Goal: Transaction & Acquisition: Purchase product/service

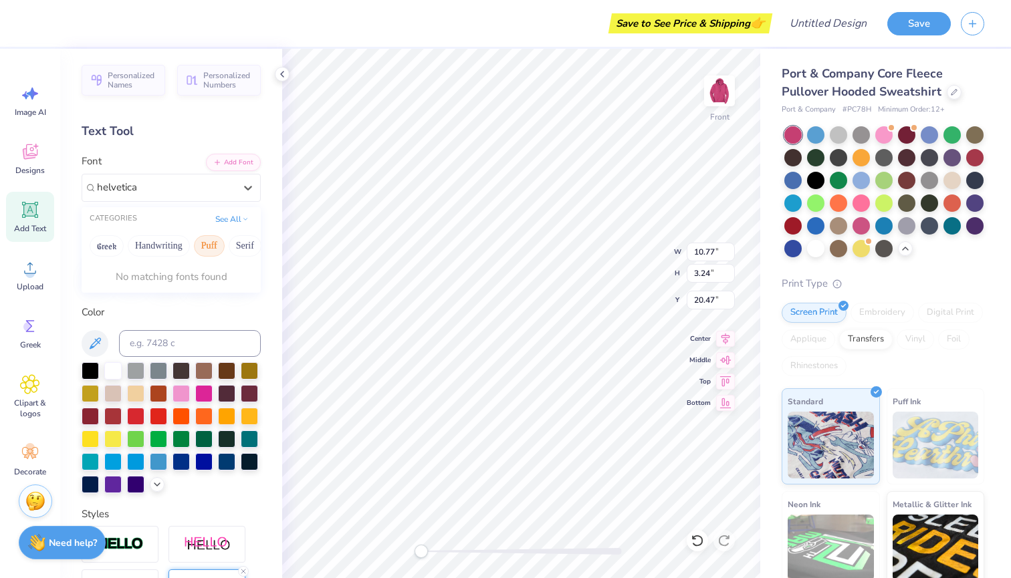
scroll to position [7, 0]
type input "helvetica"
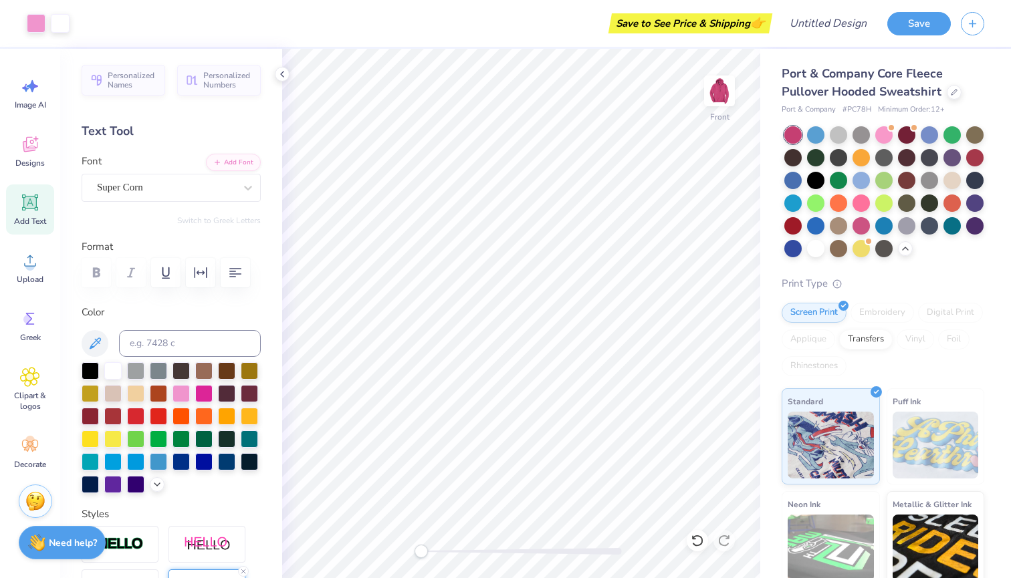
click at [34, 213] on div "Add Text" at bounding box center [30, 209] width 48 height 50
click at [629, 3] on div "Save to See Price & Shipping 👉" at bounding box center [403, 23] width 732 height 47
click at [201, 197] on div "Super Dream" at bounding box center [171, 188] width 179 height 28
type textarea "TOUR"
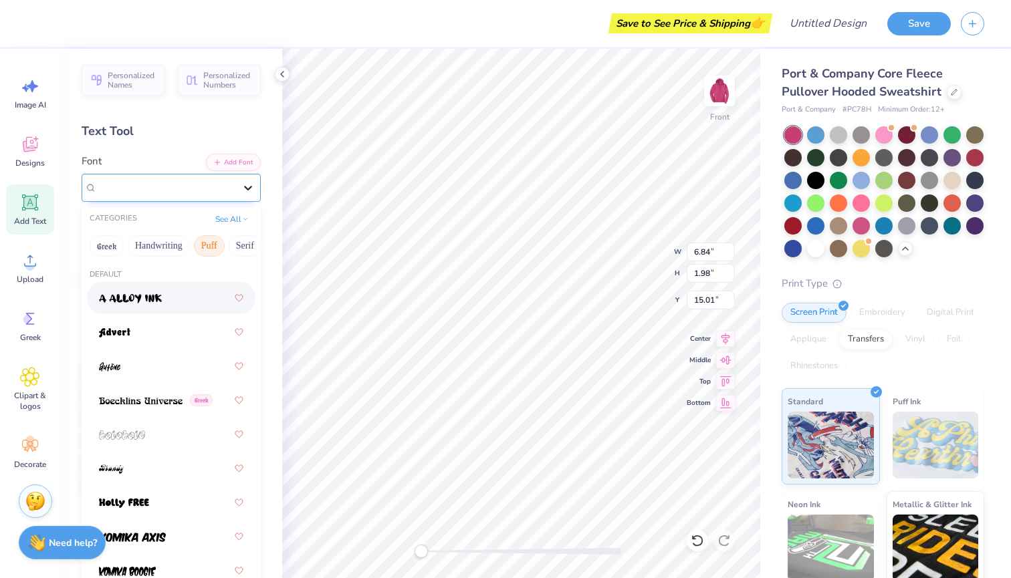
click at [255, 190] on div at bounding box center [248, 188] width 24 height 24
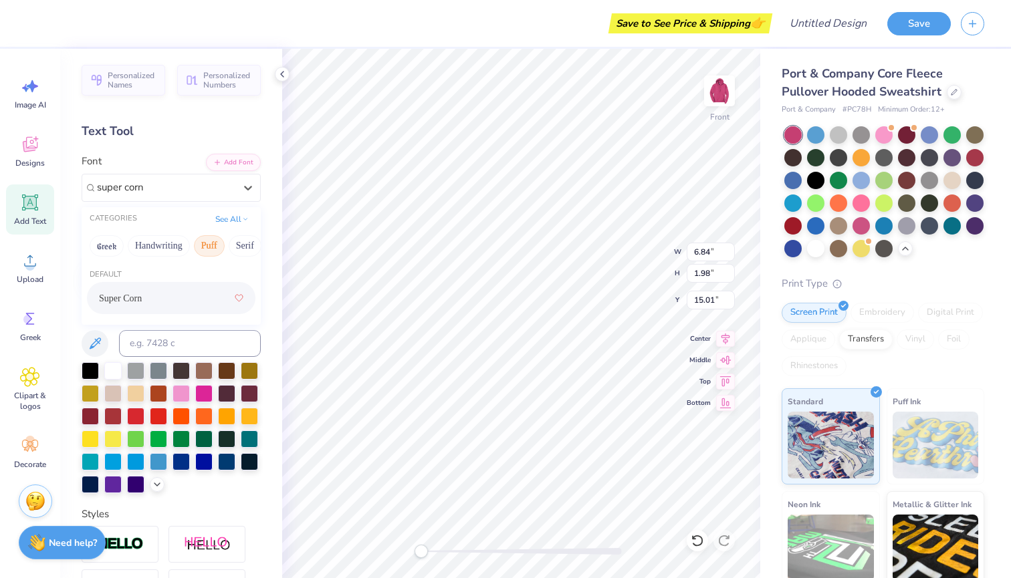
click at [131, 297] on span "Super Corn" at bounding box center [120, 298] width 43 height 14
type input "super corn"
click at [176, 396] on div at bounding box center [180, 392] width 17 height 17
type textarea "TOUR"
click at [245, 195] on div at bounding box center [248, 188] width 24 height 24
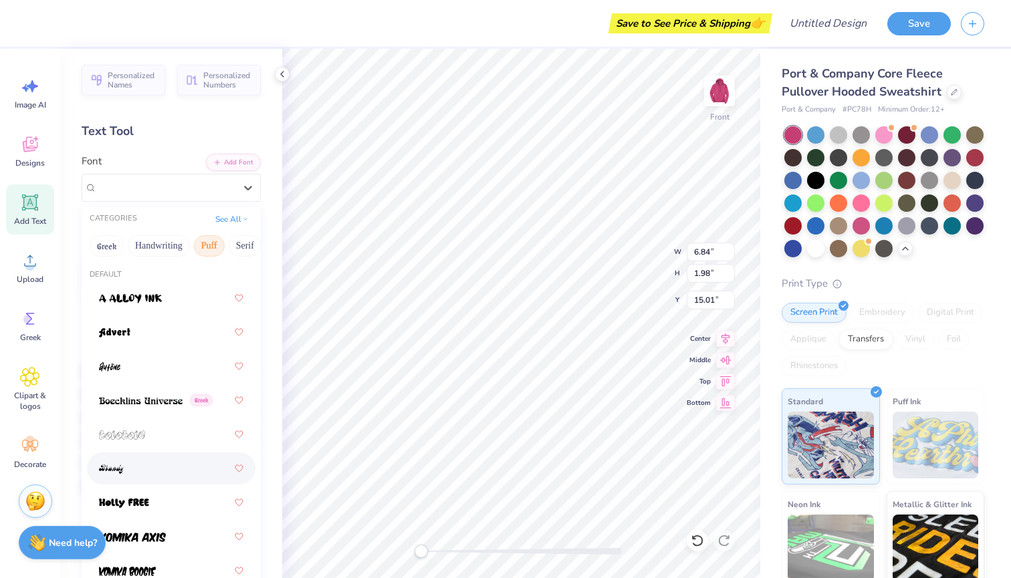
scroll to position [0, 0]
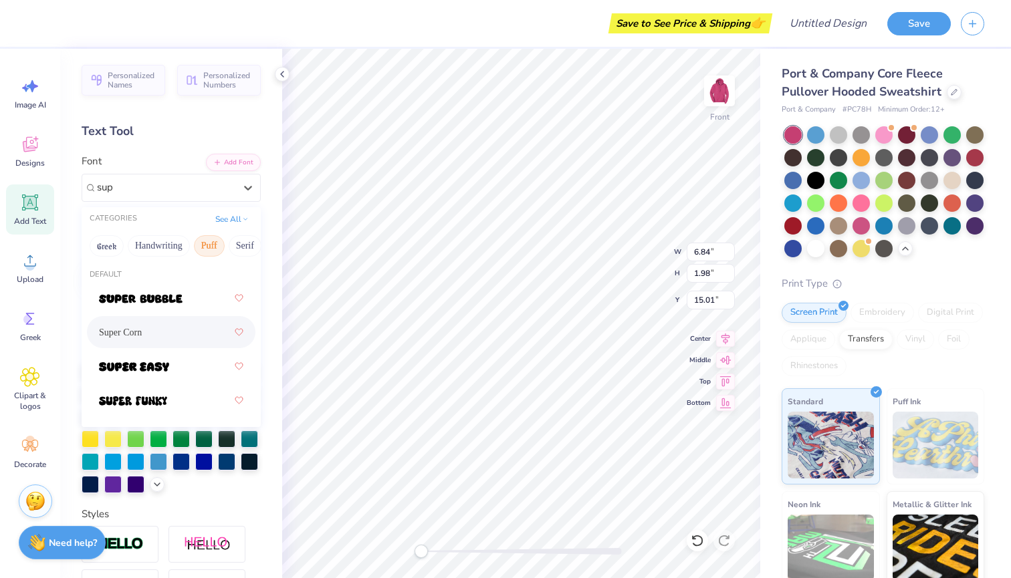
click at [132, 334] on span "Super Corn" at bounding box center [120, 333] width 43 height 14
type input "sup"
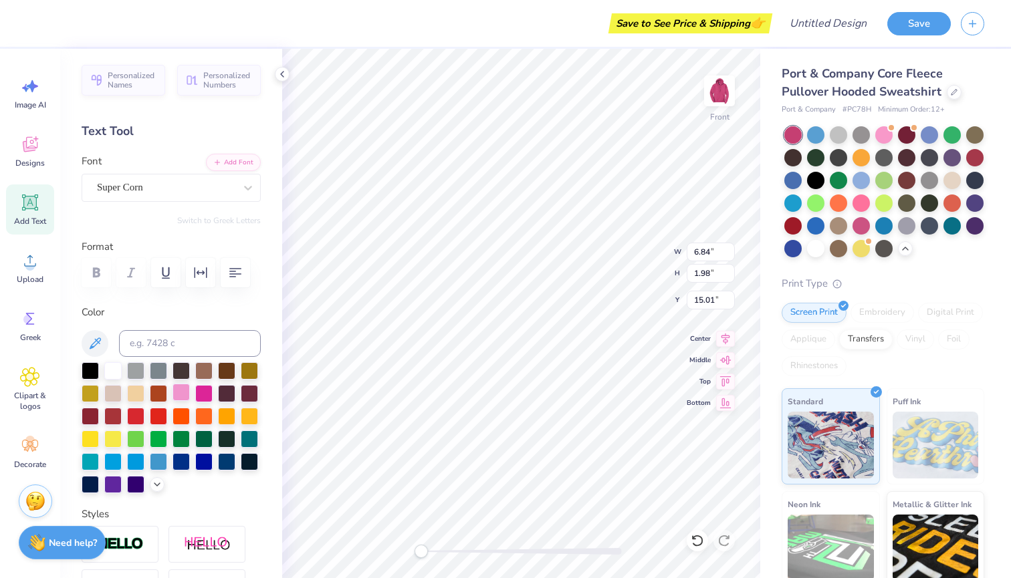
click at [185, 388] on div at bounding box center [180, 392] width 17 height 17
type input "2.80"
type input "0.95"
type input "17.70"
type input "10.10"
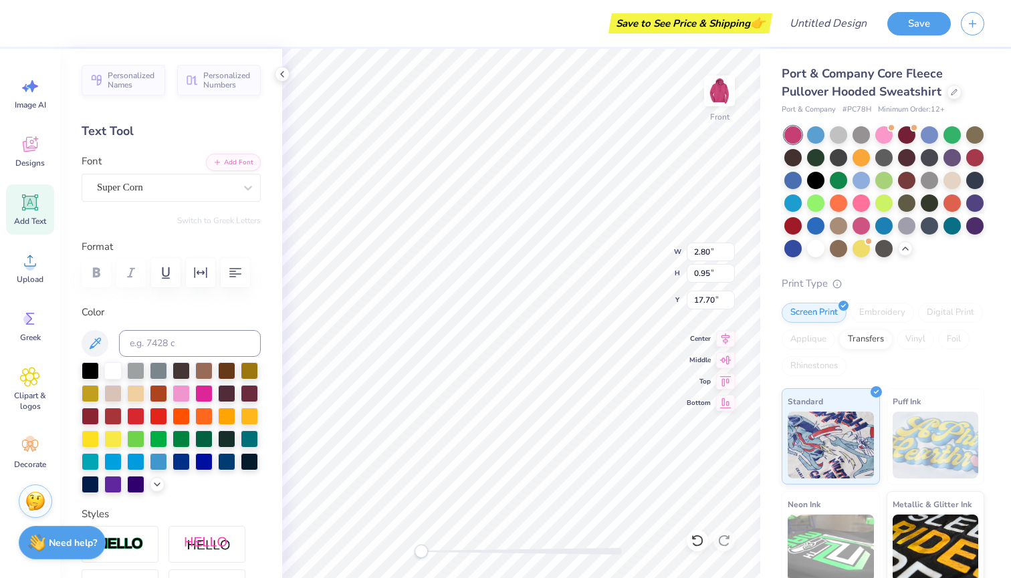
type input "8.80"
type input "9.70"
click at [27, 221] on span "Add Text" at bounding box center [30, 221] width 32 height 11
type input "6.84"
type input "1.98"
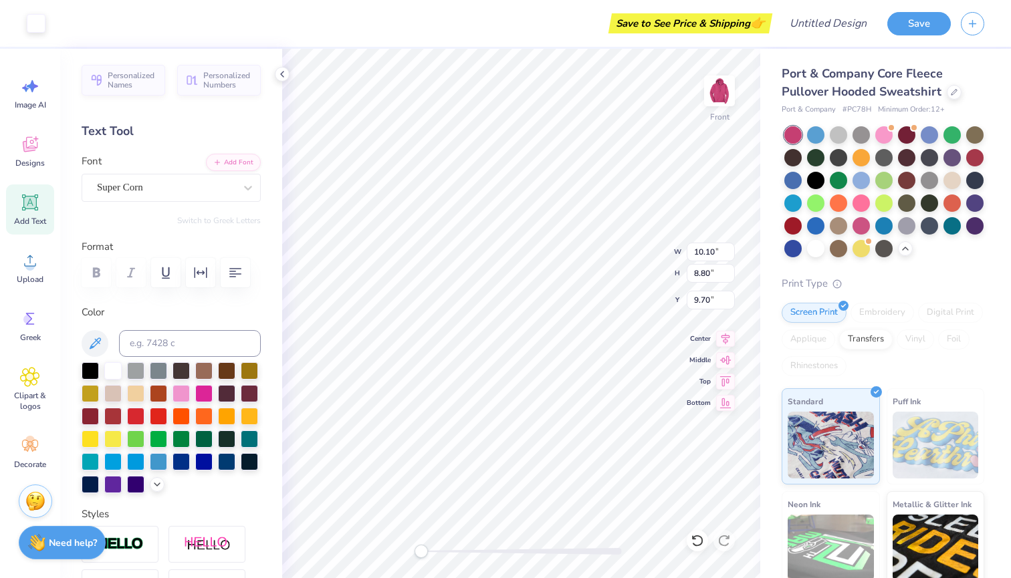
type input "15.01"
type textarea "2025"
click at [197, 192] on div "Super Dream" at bounding box center [166, 187] width 140 height 21
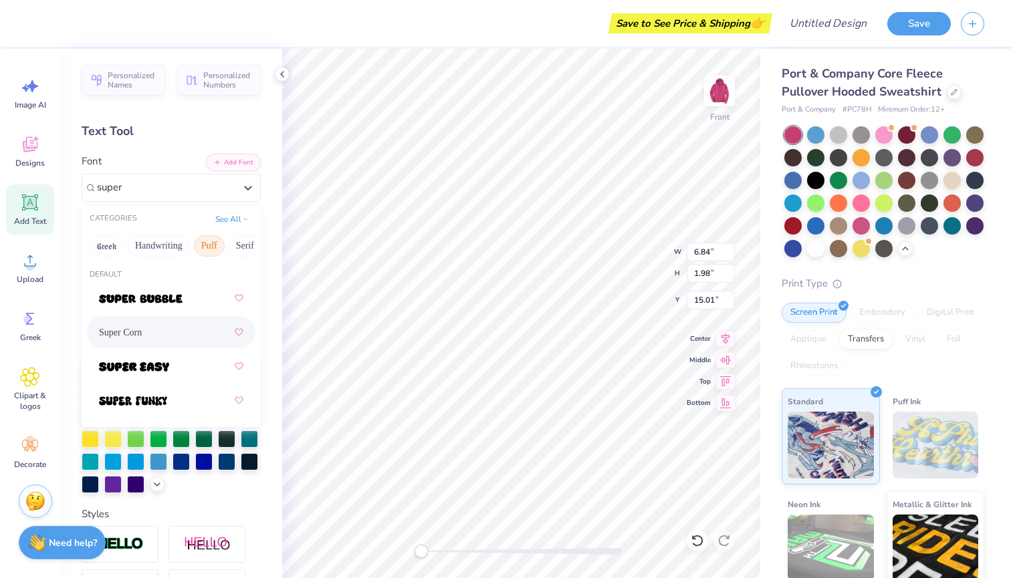
click at [157, 329] on div "Super Corn" at bounding box center [171, 332] width 144 height 24
type input "super"
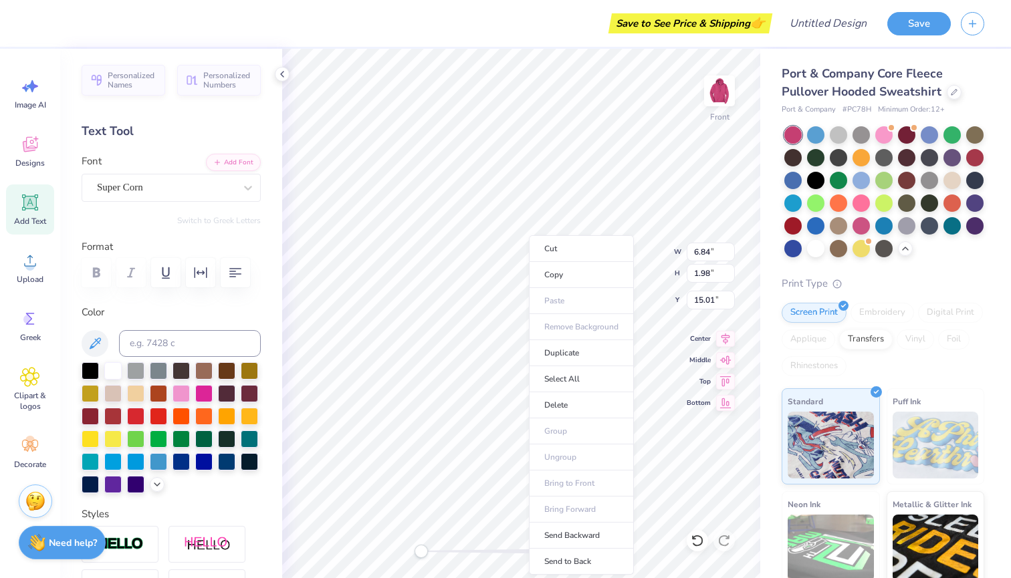
click at [529, 345] on li "Duplicate" at bounding box center [581, 353] width 105 height 26
type input "4.87"
type input "1.81"
type input "15.10"
click at [175, 394] on div at bounding box center [180, 392] width 17 height 17
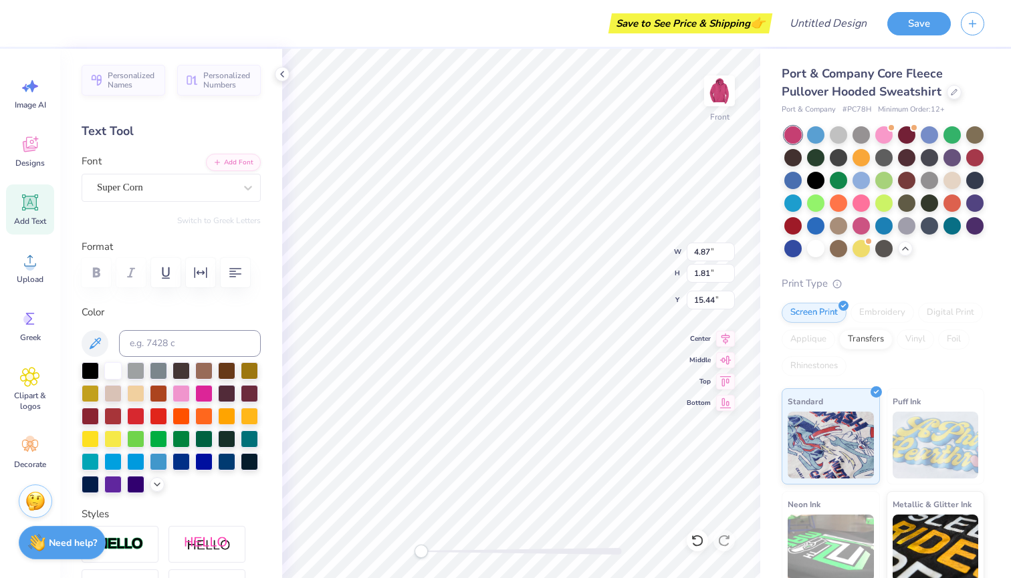
type input "3.21"
type input "1.19"
type input "16.06"
type input "2.87"
type input "1.06"
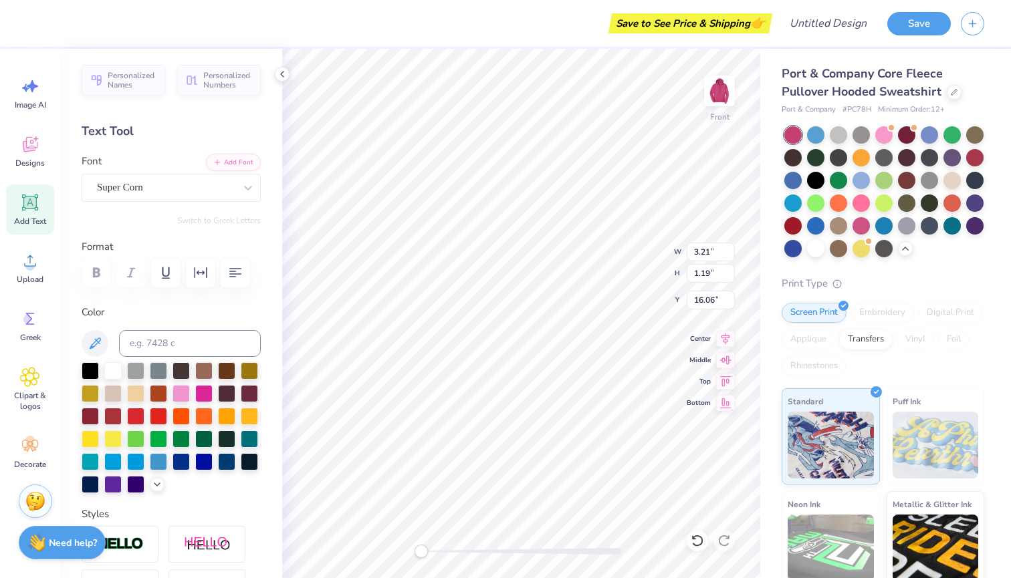
type input "15.81"
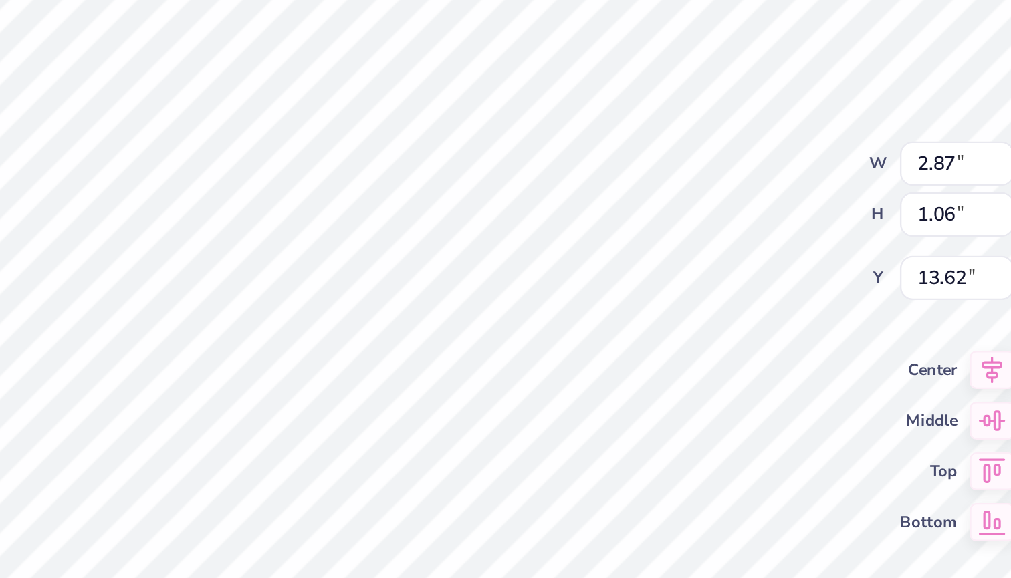
type input "2.73"
type input "1.01"
type input "13.68"
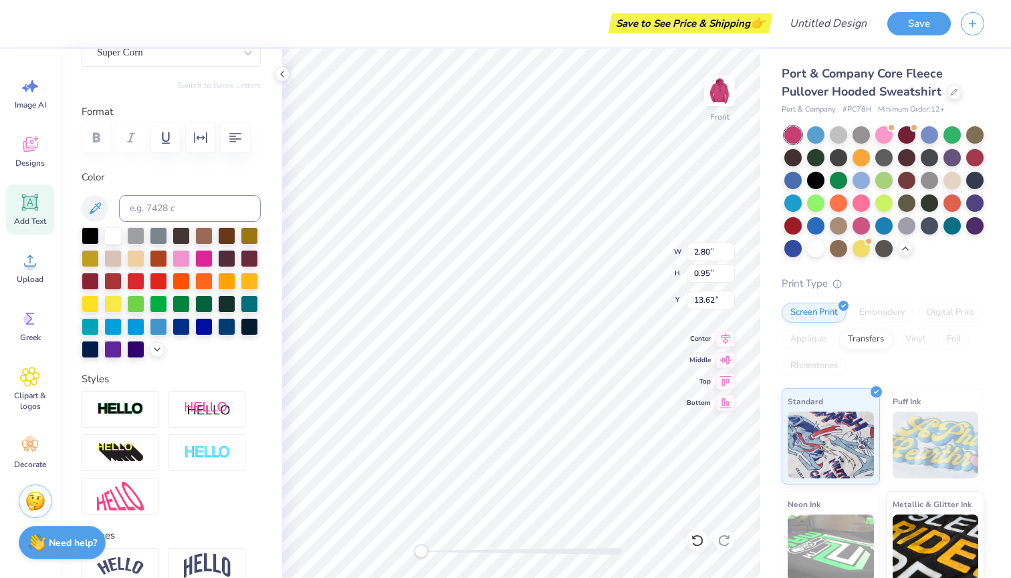
scroll to position [136, 0]
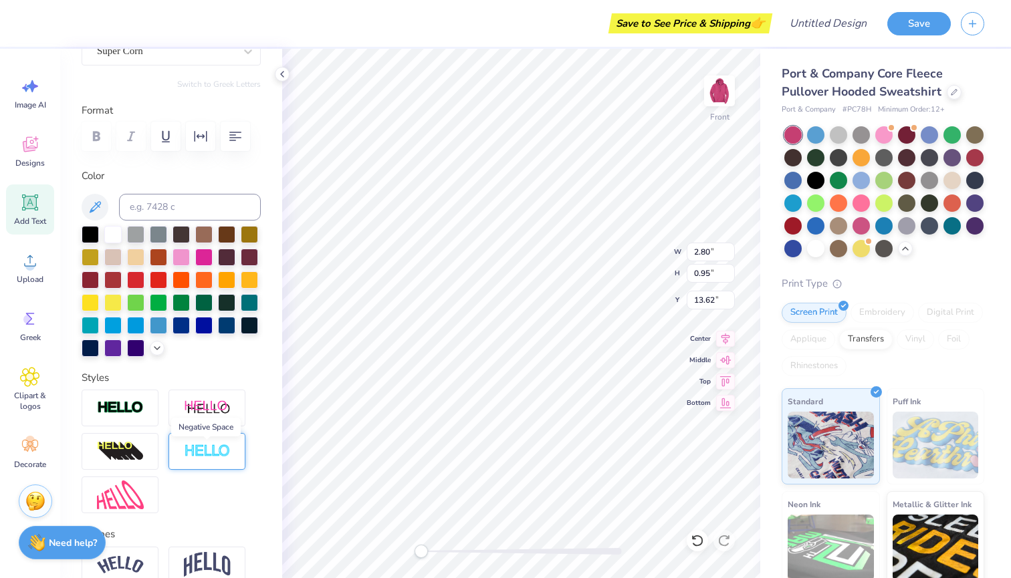
click at [217, 457] on img at bounding box center [207, 451] width 47 height 15
type input "2.73"
type input "1.01"
click at [203, 453] on img at bounding box center [207, 451] width 47 height 15
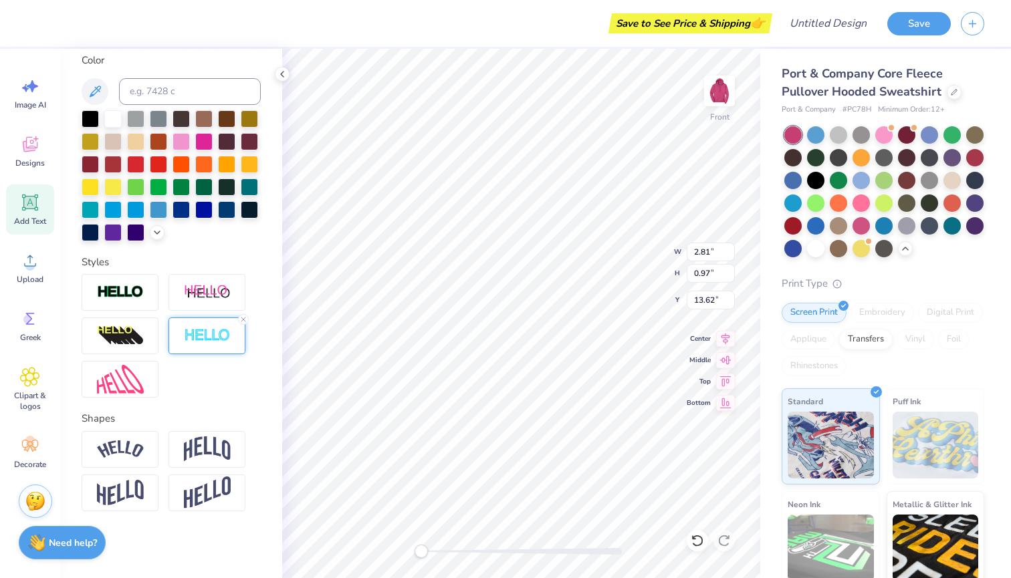
scroll to position [252, 0]
click at [208, 334] on img at bounding box center [207, 335] width 47 height 15
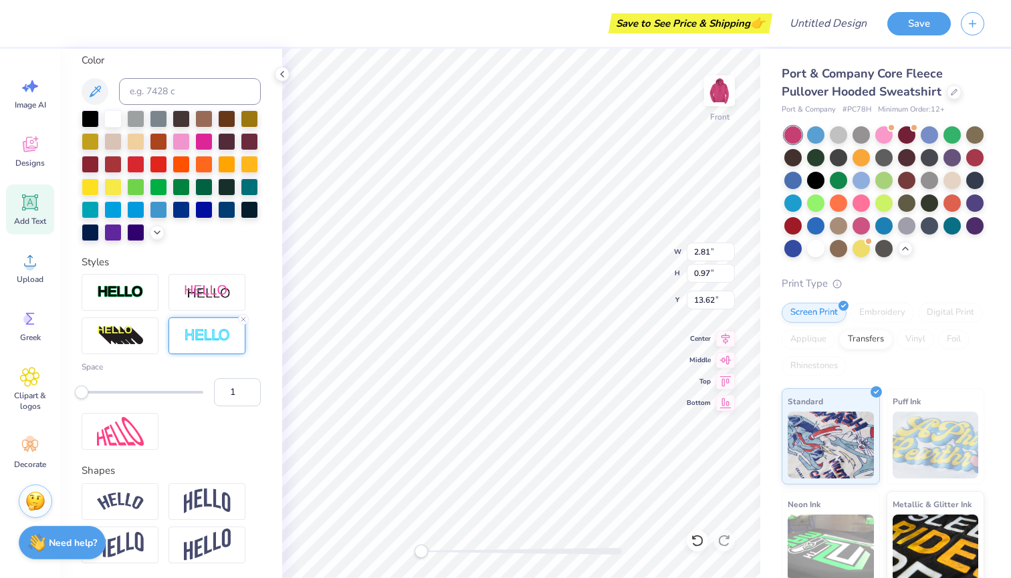
click at [83, 391] on div "Accessibility label" at bounding box center [81, 392] width 13 height 13
click at [239, 397] on input "1" at bounding box center [237, 392] width 47 height 28
type input "1.5"
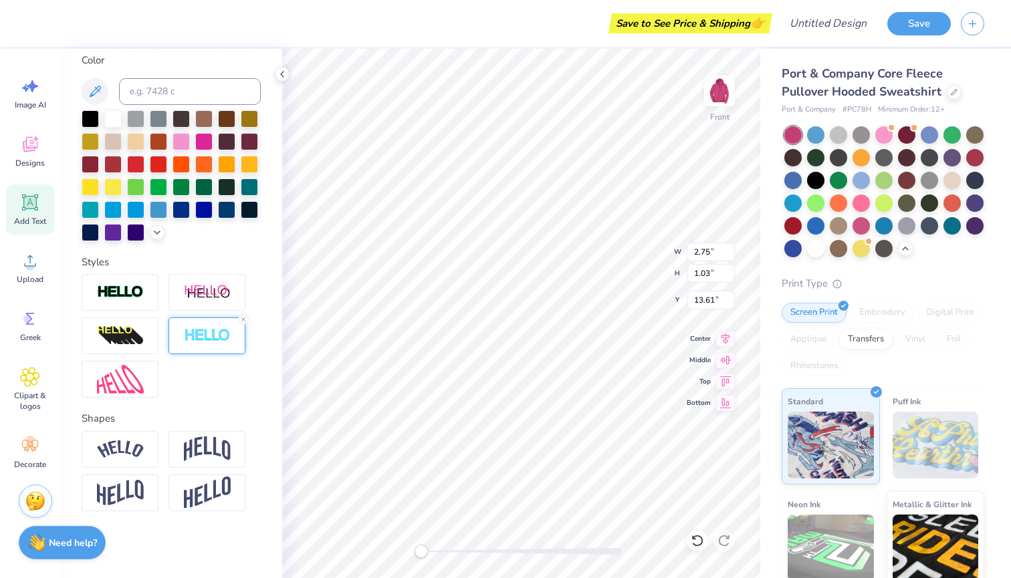
click at [219, 350] on div at bounding box center [206, 335] width 77 height 37
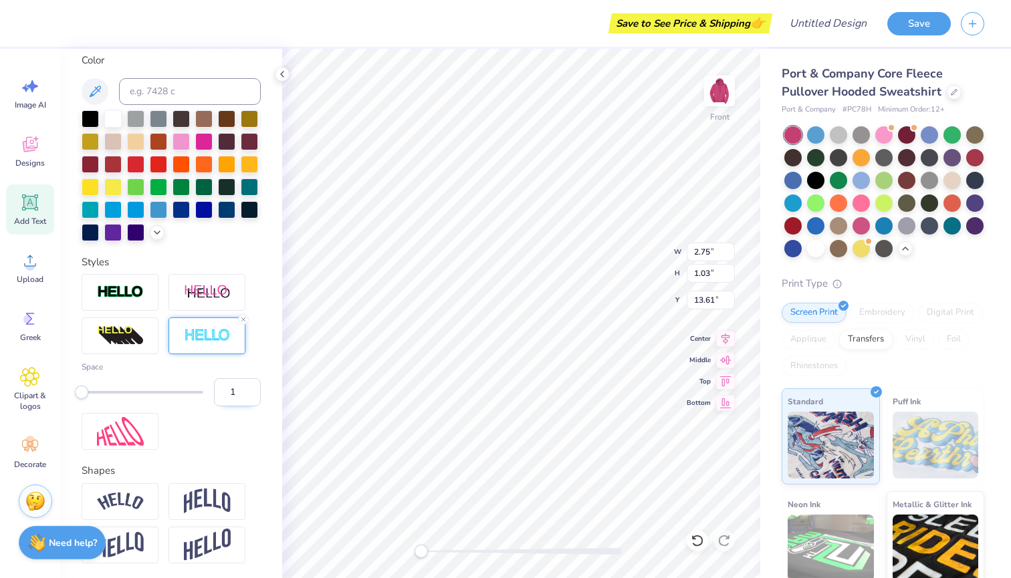
click at [237, 399] on input "1" at bounding box center [237, 392] width 47 height 28
type input "1.5"
click at [715, 99] on img at bounding box center [718, 90] width 53 height 53
click at [35, 155] on div "Designs" at bounding box center [30, 151] width 48 height 50
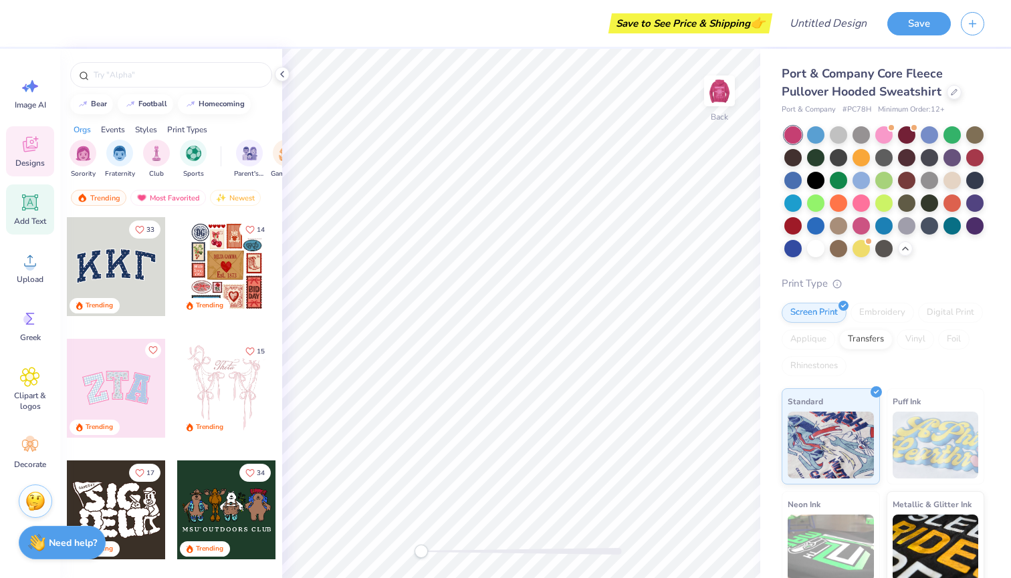
click at [32, 210] on icon at bounding box center [30, 203] width 20 height 20
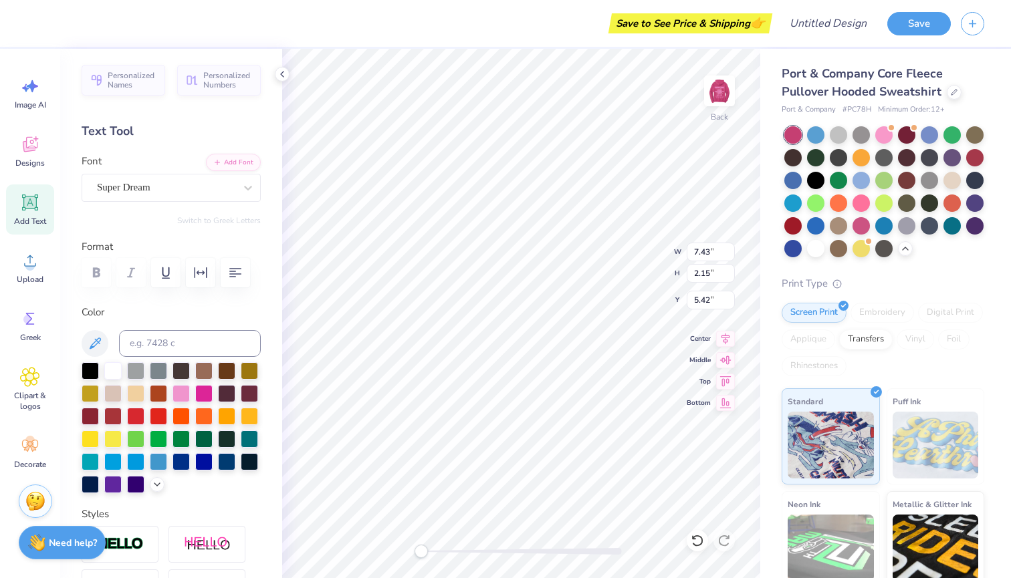
scroll to position [0, 1]
type textarea "DWTT"
click at [226, 190] on div "Super Dream" at bounding box center [166, 187] width 140 height 21
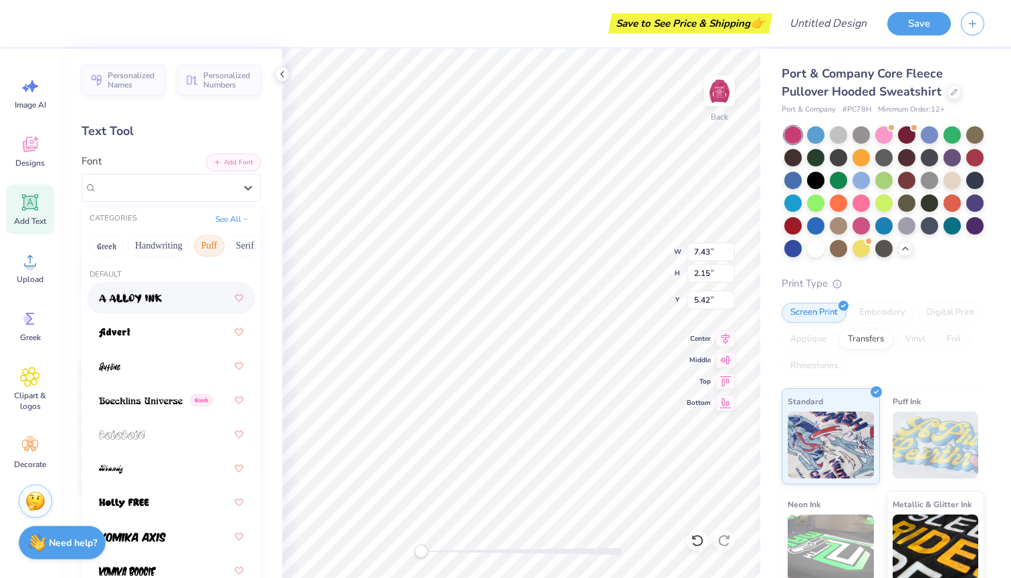
scroll to position [0, 0]
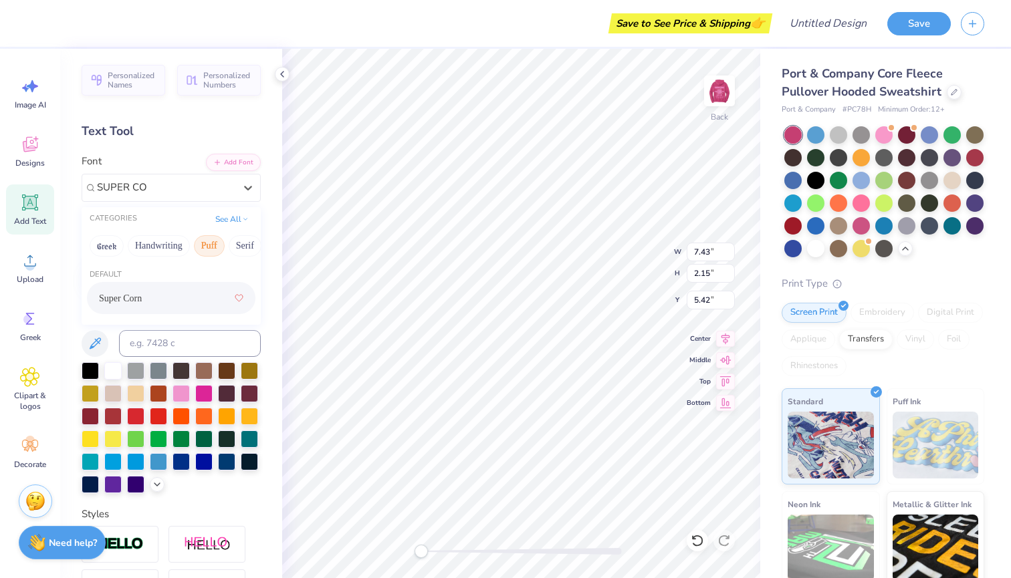
click at [112, 307] on div "Super Corn" at bounding box center [171, 298] width 144 height 24
type input "SUPER CO"
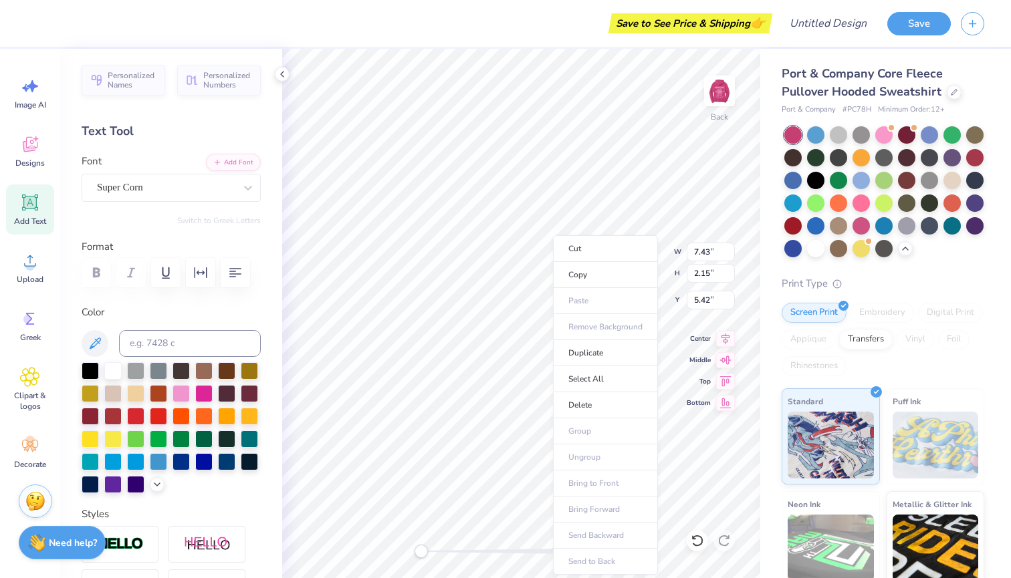
click at [553, 287] on li "Copy" at bounding box center [605, 275] width 105 height 26
type input "3.15"
type input "1.02"
type input "6.47"
click at [184, 397] on div at bounding box center [180, 392] width 17 height 17
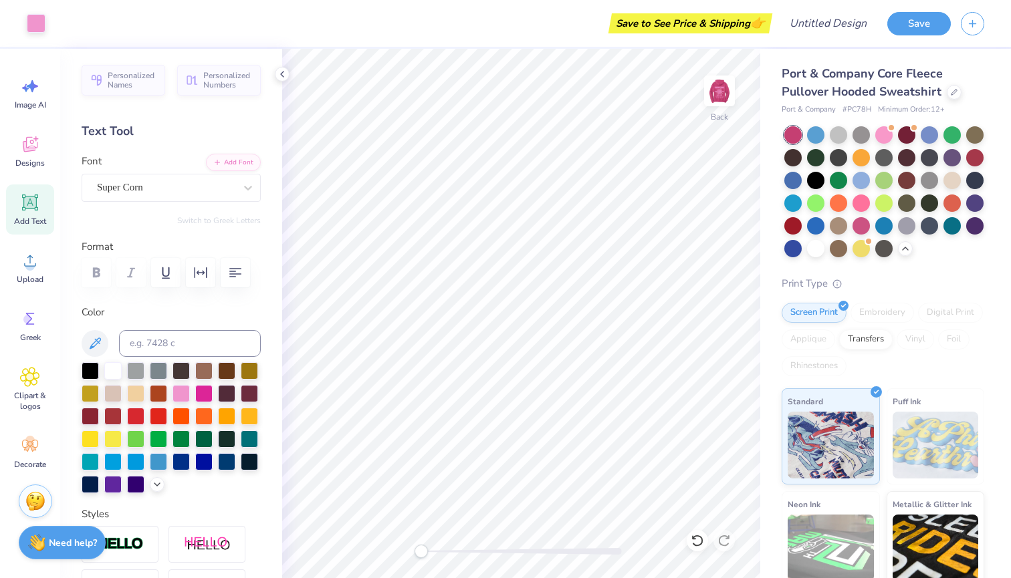
click at [7, 221] on div "Add Text" at bounding box center [30, 209] width 48 height 50
type textarea "l"
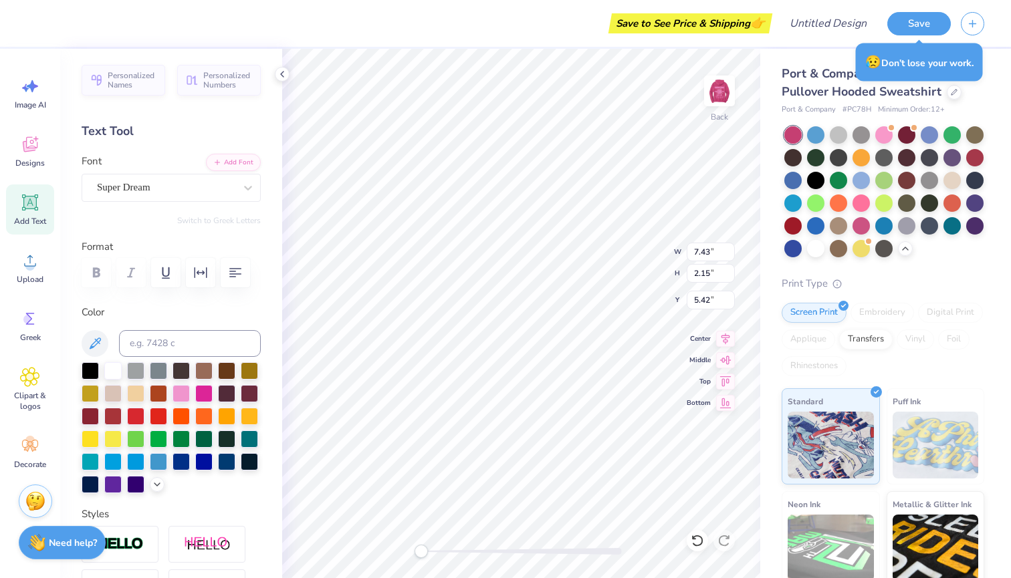
scroll to position [0, 2]
type textarea "LIVE 2025"
type input "4.25"
type input "0.65"
type input "6.94"
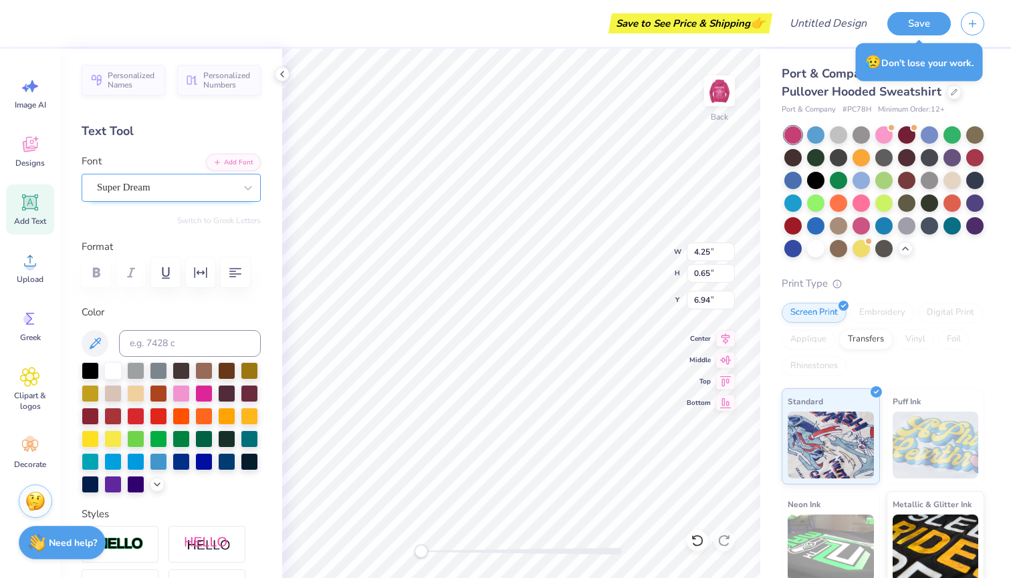
click at [168, 186] on div "Super Dream" at bounding box center [166, 187] width 140 height 21
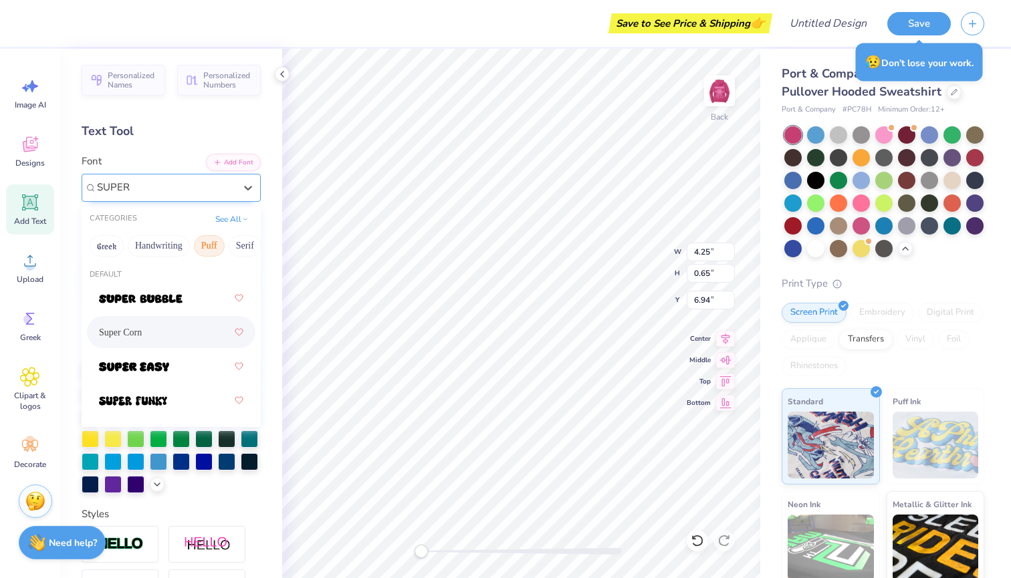
click at [153, 343] on div "Super Corn" at bounding box center [171, 332] width 144 height 24
type input "SUPER"
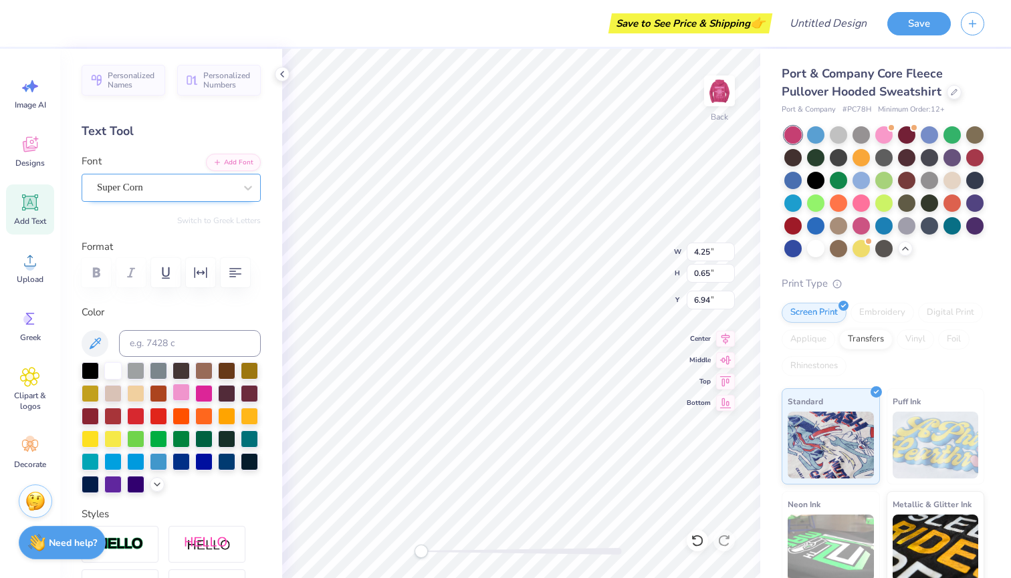
click at [178, 394] on div at bounding box center [180, 392] width 17 height 17
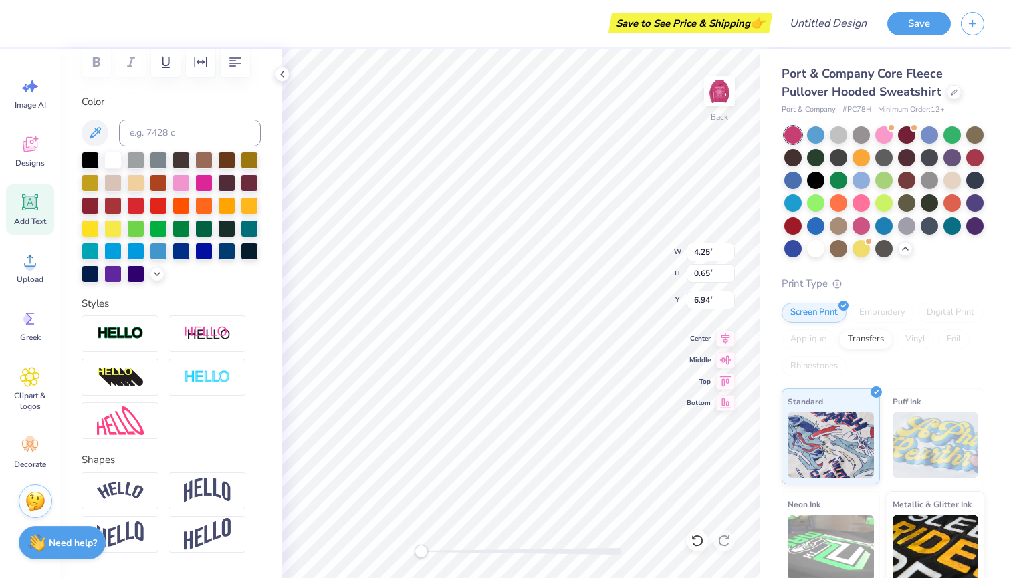
scroll to position [213, 0]
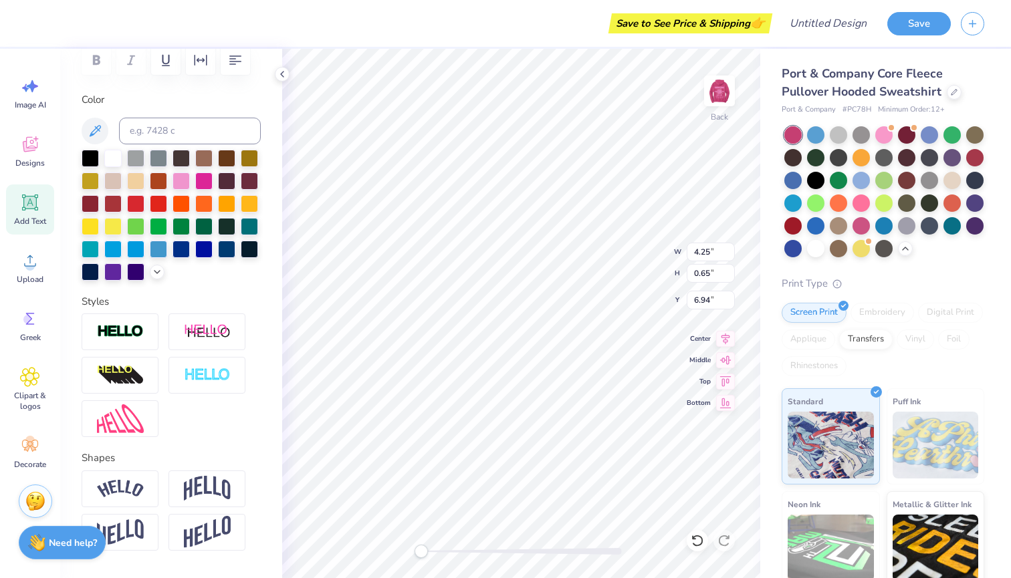
type input "3.15"
type input "1.02"
type input "1.98"
click at [225, 366] on div at bounding box center [206, 375] width 77 height 37
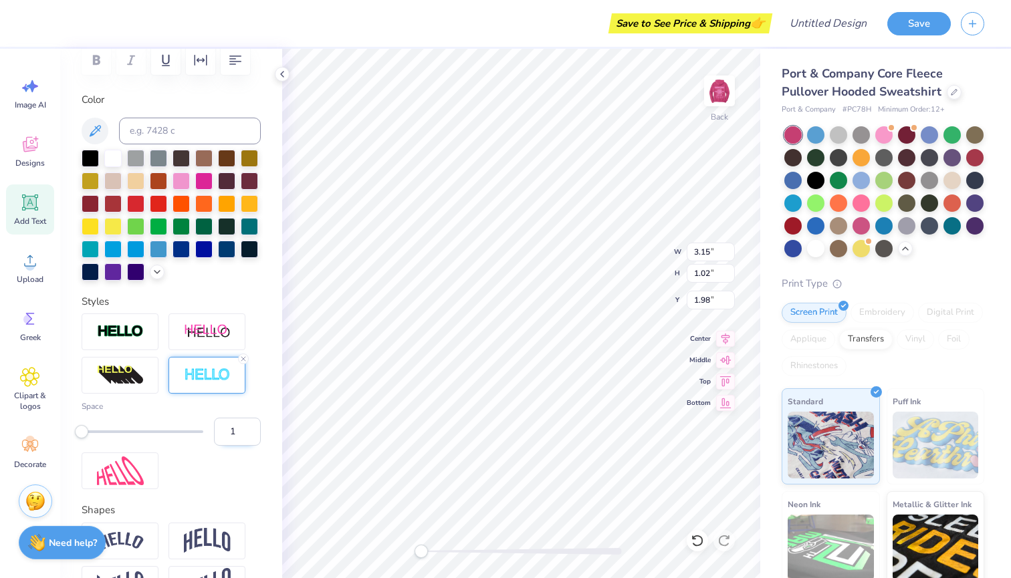
click at [239, 435] on input "1" at bounding box center [237, 432] width 47 height 28
type input "1.5"
type input "3.81"
type input "1.26"
type input "1.76"
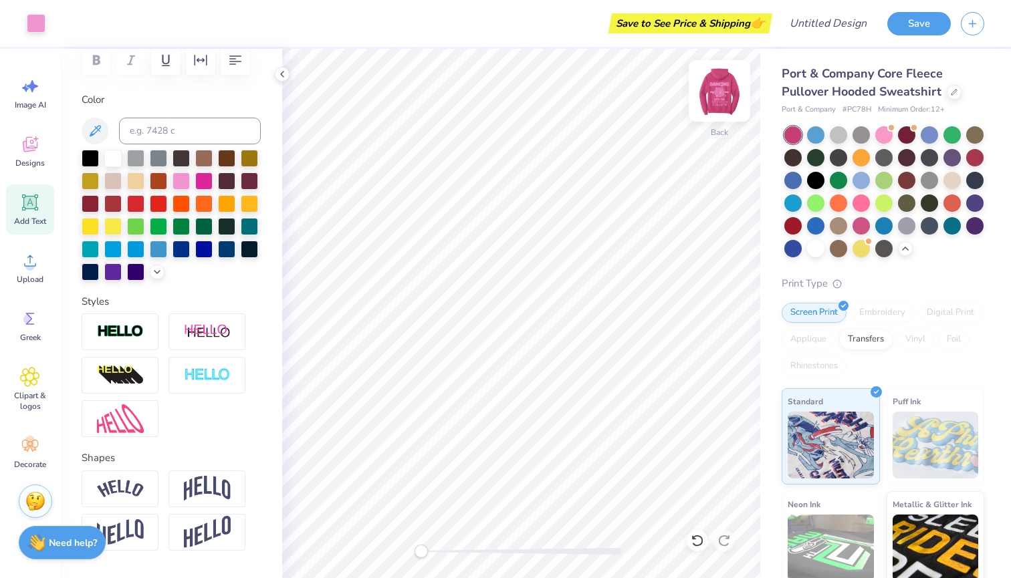
click at [720, 82] on img at bounding box center [718, 90] width 53 height 53
click at [924, 23] on button "Save" at bounding box center [918, 21] width 63 height 23
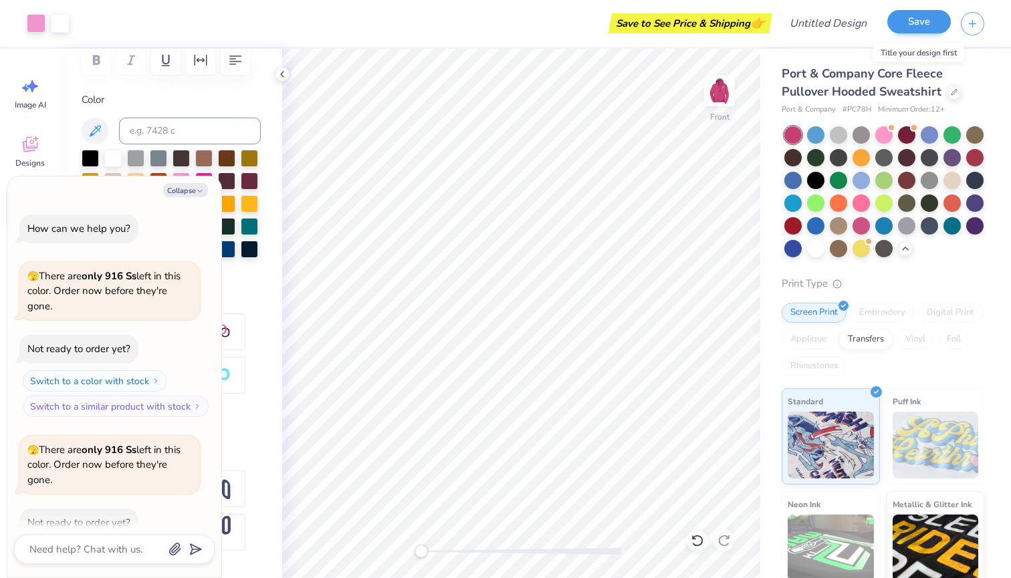
scroll to position [106, 0]
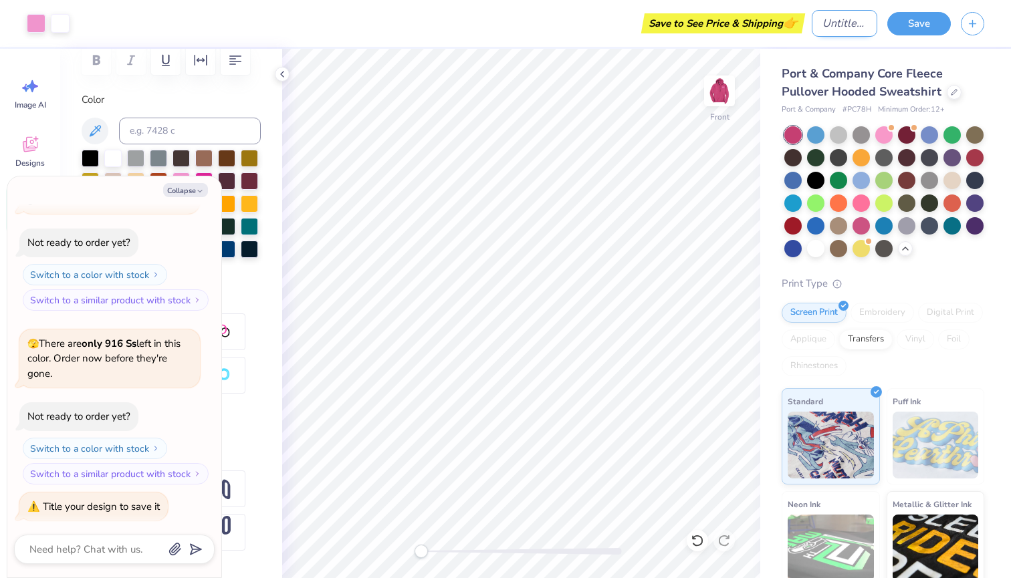
type textarea "x"
click at [865, 22] on input "Design Title" at bounding box center [844, 23] width 66 height 27
type input "D"
type textarea "x"
type input "DW"
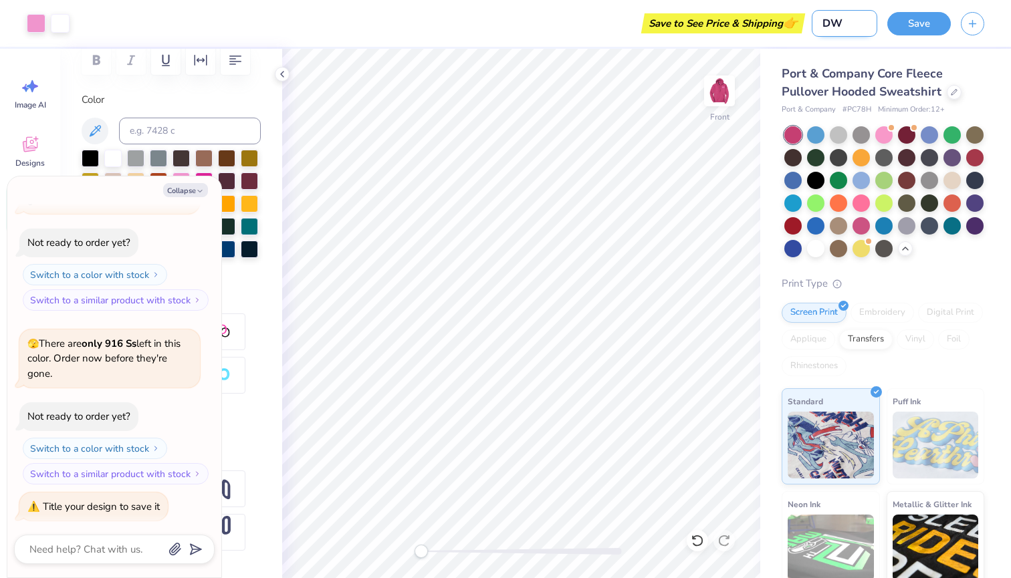
type textarea "x"
type input "DWT"
type textarea "x"
type input "DWTR"
type textarea "x"
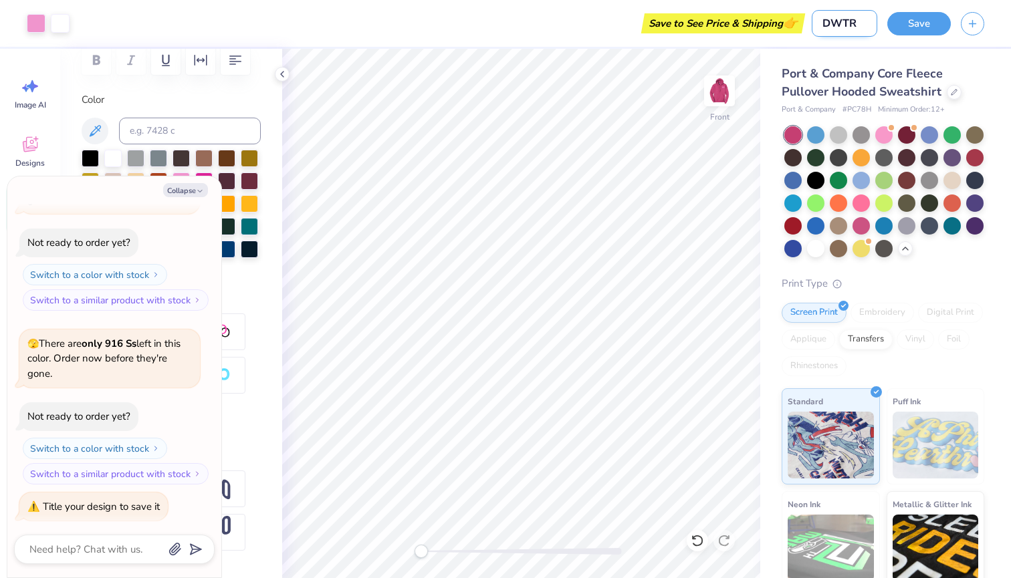
type input "DWTR|"
type textarea "x"
type input "DWTR|T"
type textarea "x"
type input "DWTR|"
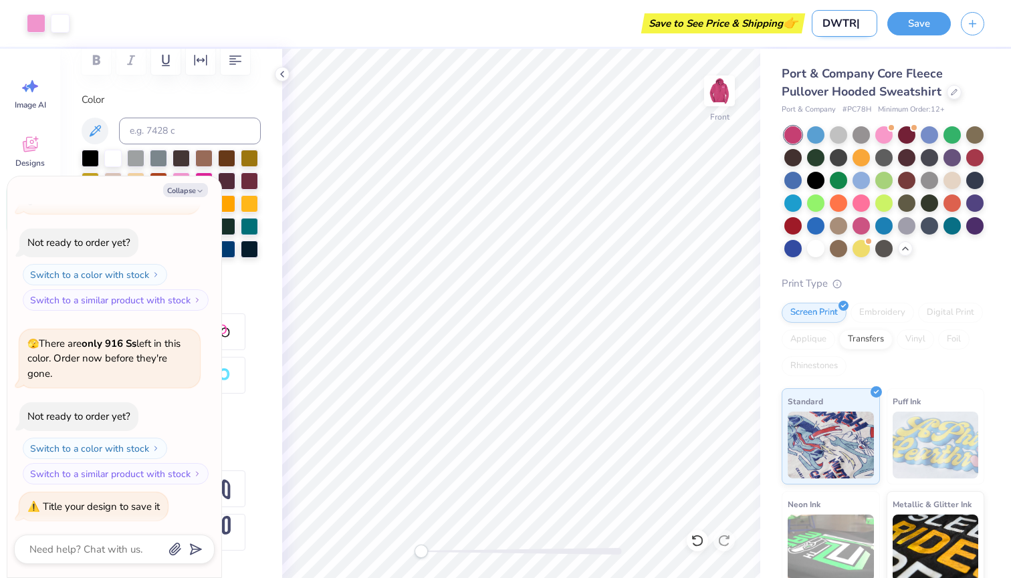
type textarea "x"
type input "DWTR"
type textarea "x"
type input "DWT"
type textarea "x"
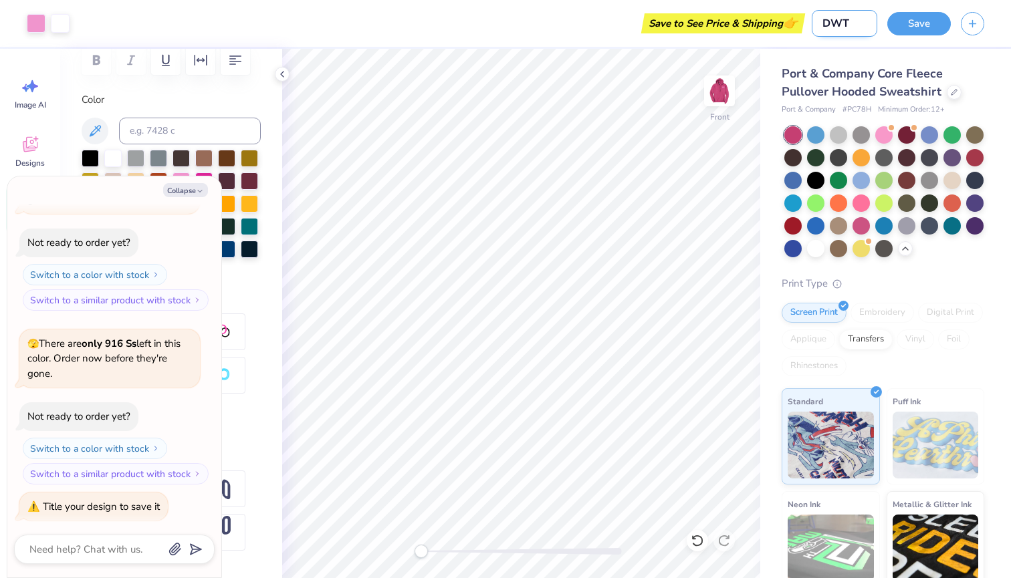
type input "DWTT"
type textarea "x"
type input "DWTT"
type textarea "x"
type input "DWTT P"
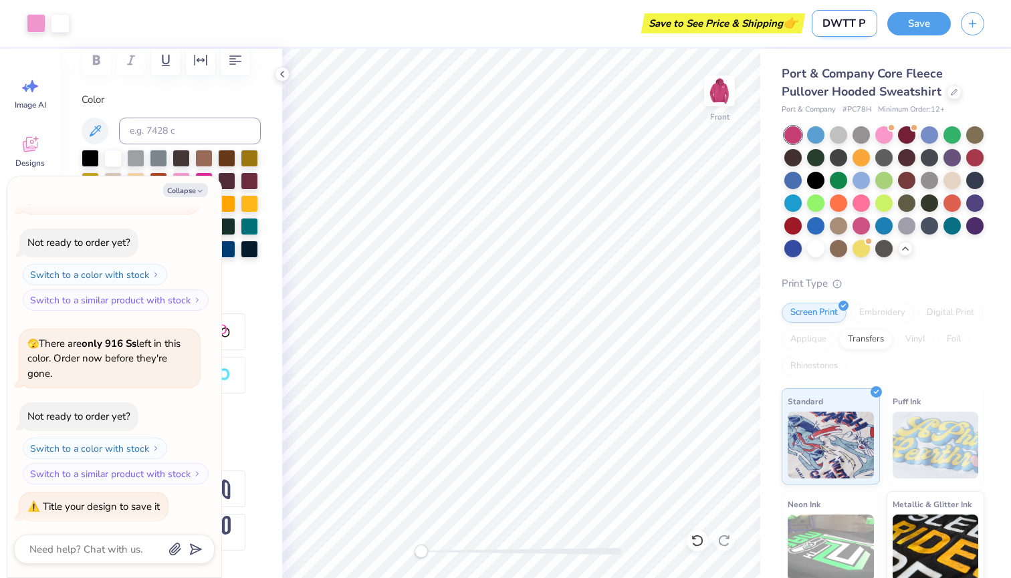
type textarea "x"
type input "DWTT PI"
type textarea "x"
type input "DWTT PIN"
type textarea "x"
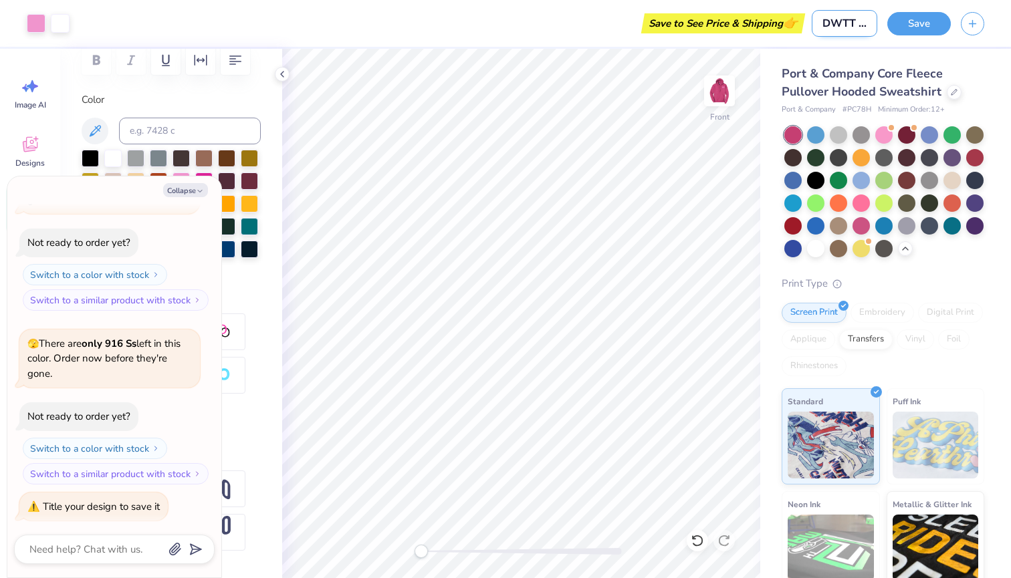
type input "DWTT PINK"
type textarea "x"
type input "DWTT PINK"
click at [205, 190] on button "Collapse" at bounding box center [185, 190] width 45 height 14
type textarea "x"
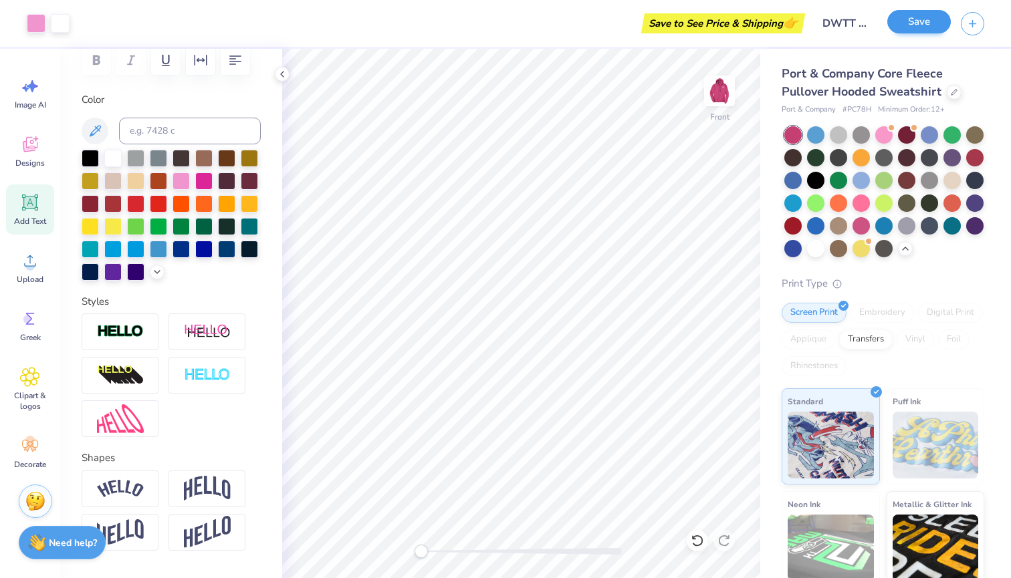
click at [916, 25] on button "Save" at bounding box center [918, 21] width 63 height 23
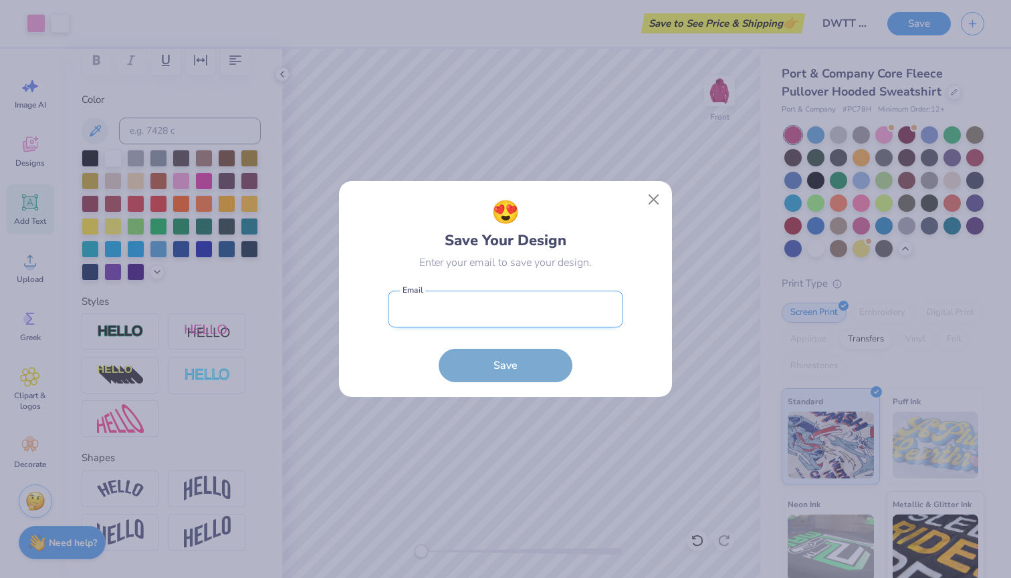
click at [549, 318] on input "email" at bounding box center [505, 309] width 235 height 37
type input "J"
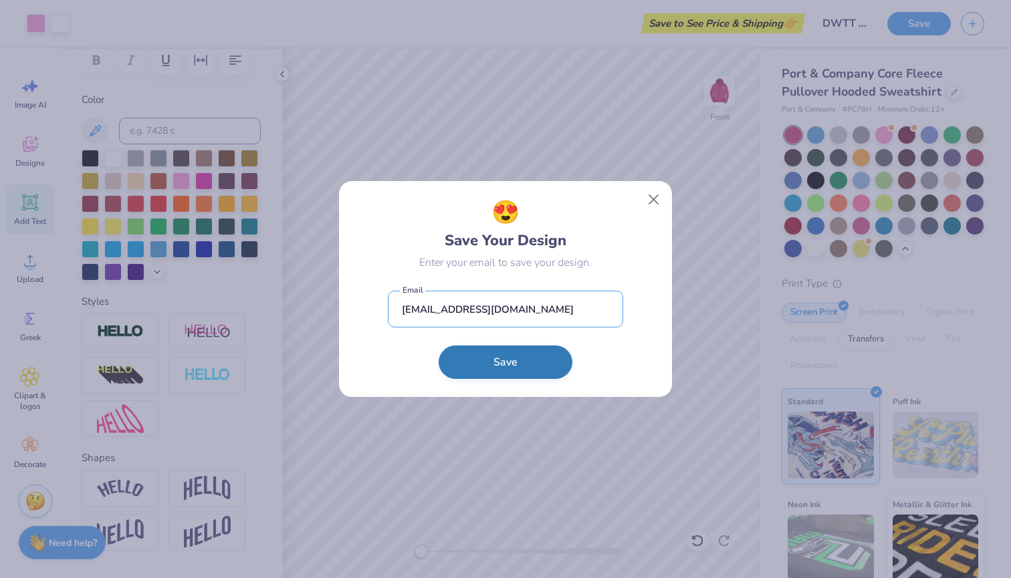
type input "[EMAIL_ADDRESS][DOMAIN_NAME]"
click at [539, 371] on button "Save" at bounding box center [505, 362] width 134 height 33
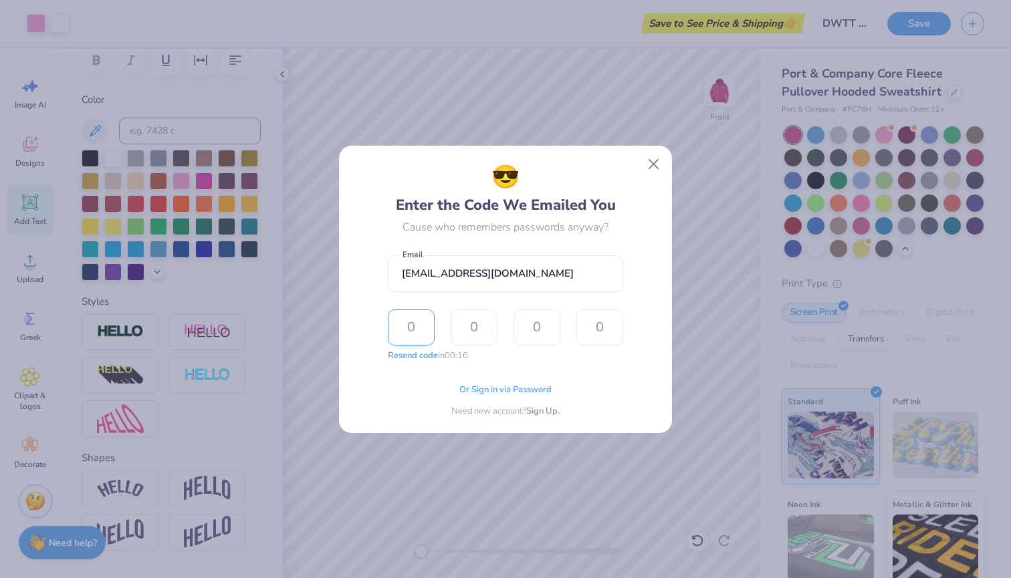
type input "8"
type input "7"
type input "6"
type input "7"
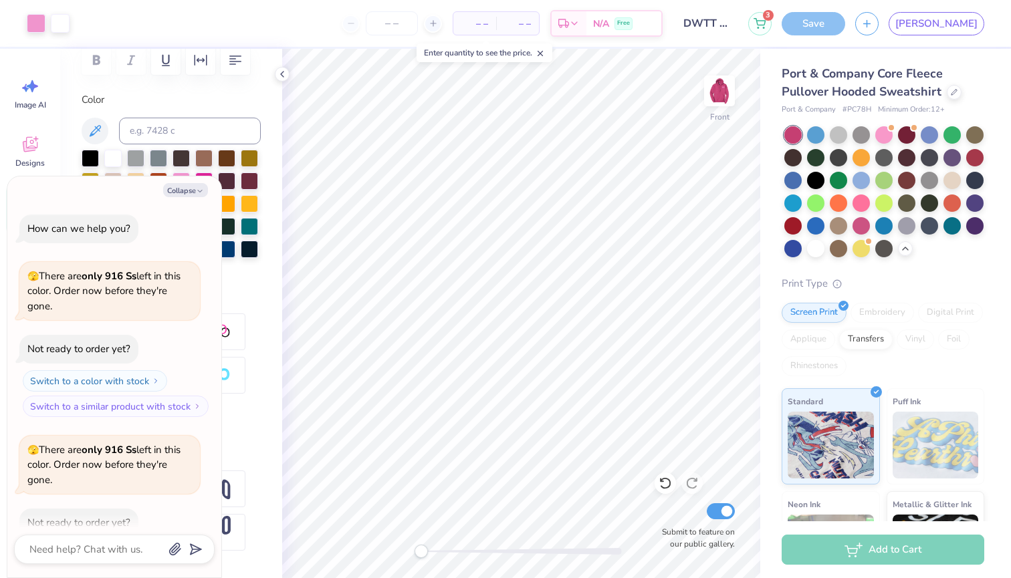
scroll to position [142, 0]
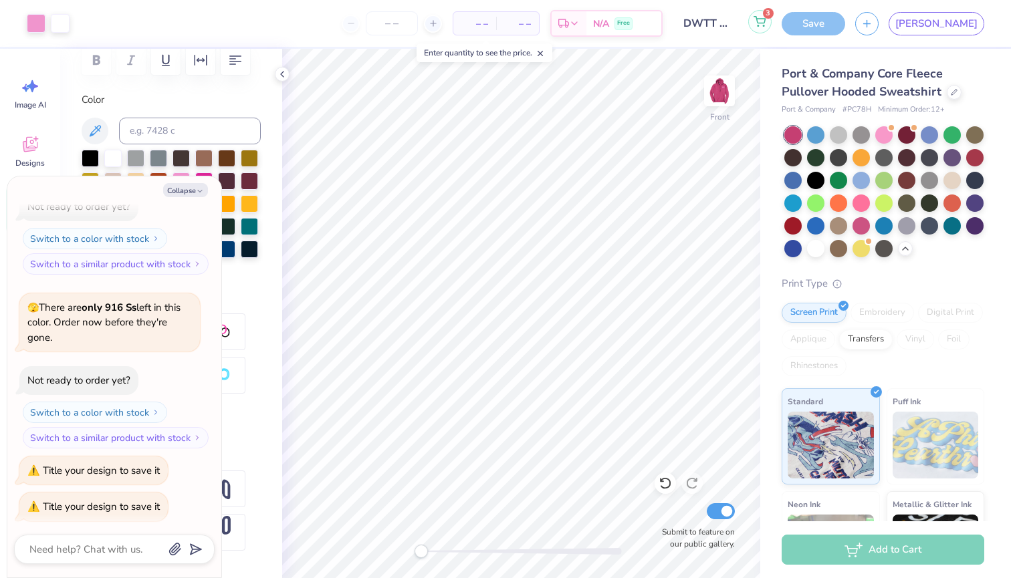
click at [771, 29] on button "3" at bounding box center [759, 21] width 23 height 23
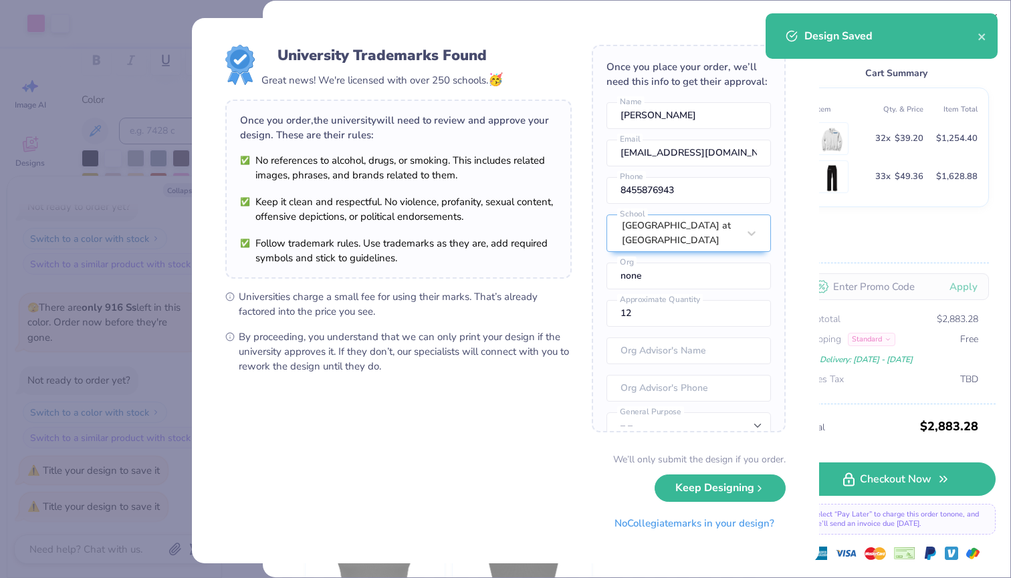
scroll to position [350, 0]
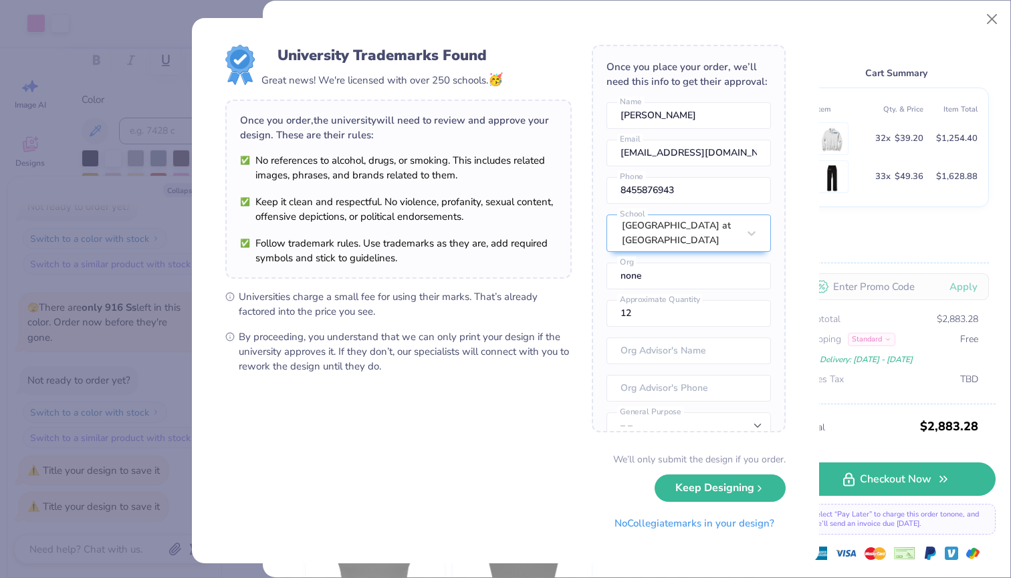
click at [856, 40] on div "University Trademarks Found Great news! We're licensed with over 250 schools. 🥳…" at bounding box center [505, 289] width 1011 height 578
click at [993, 21] on div "University Trademarks Found Great news! We're licensed with over 250 schools. 🥳…" at bounding box center [505, 289] width 1011 height 578
click at [714, 482] on button "Keep Designing" at bounding box center [719, 484] width 131 height 27
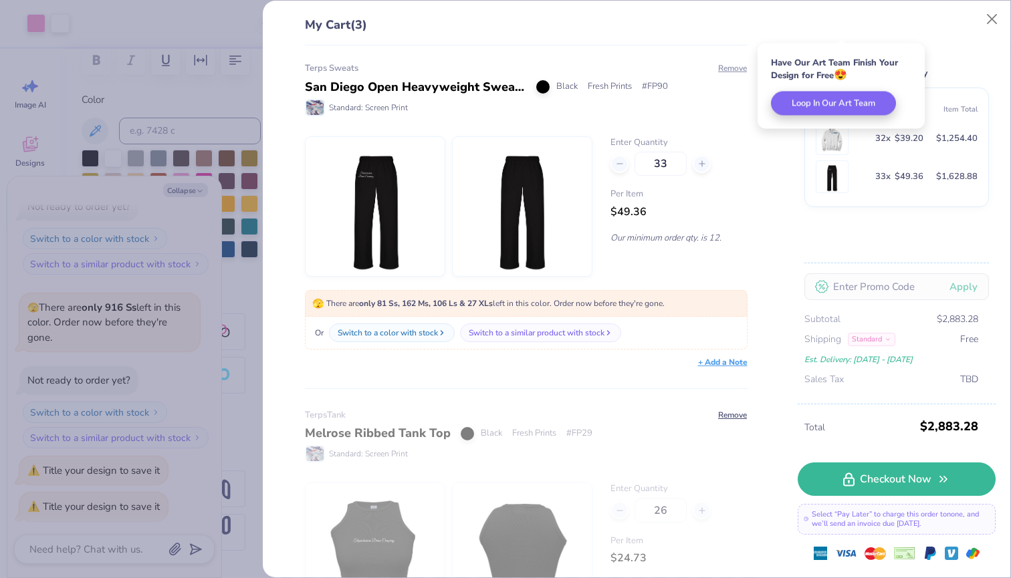
type textarea "x"
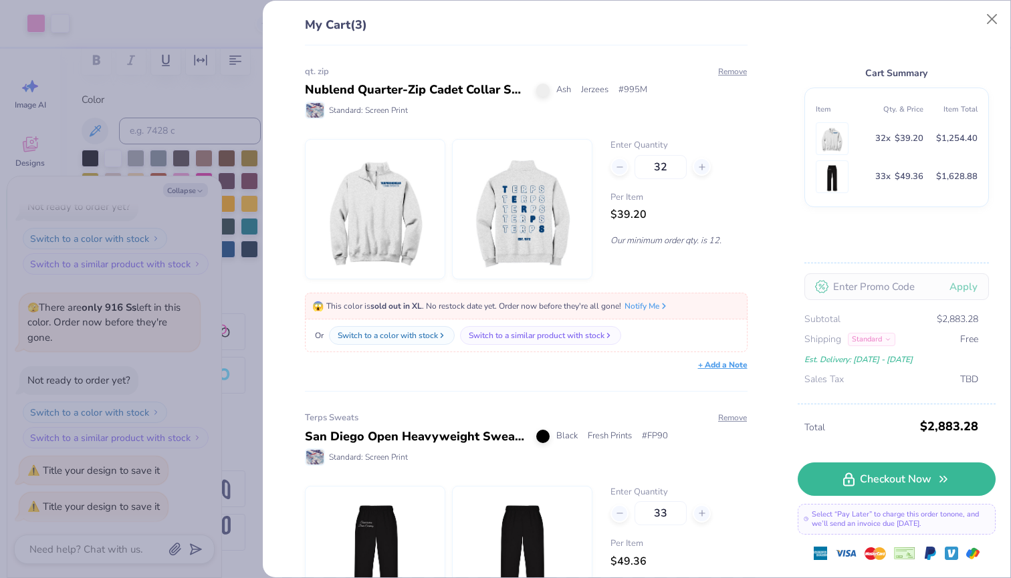
scroll to position [0, 0]
